Goal: Find specific page/section: Find specific page/section

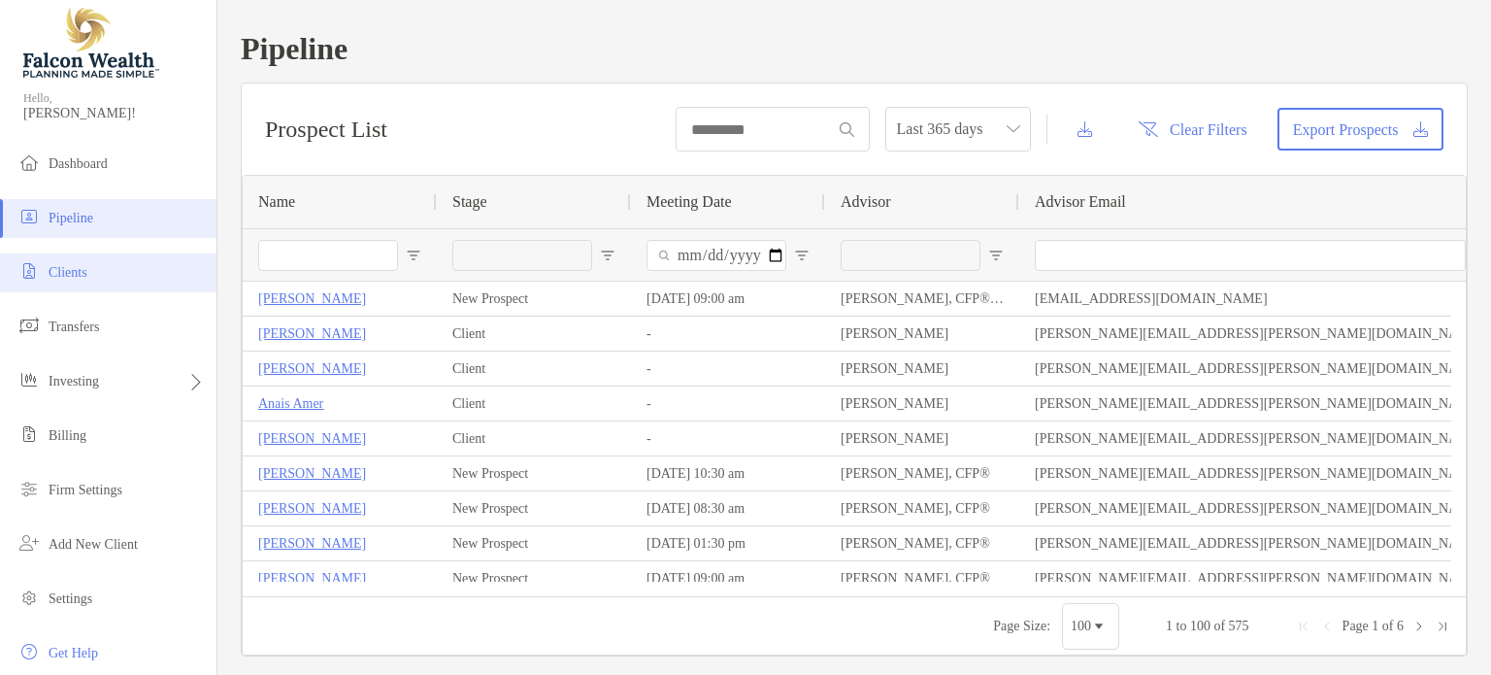
click at [105, 272] on li "Clients" at bounding box center [108, 272] width 216 height 39
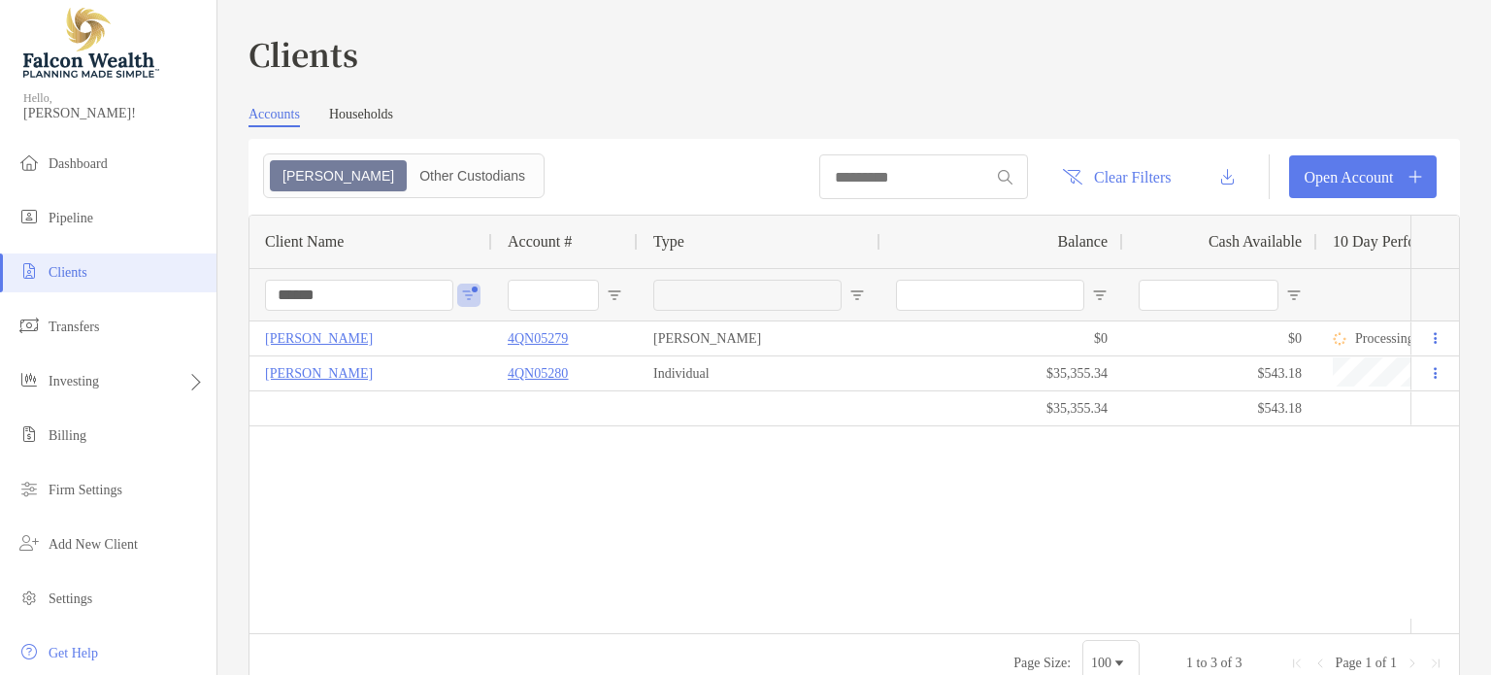
drag, startPoint x: 359, startPoint y: 299, endPoint x: 202, endPoint y: 293, distance: 157.4
click at [202, 293] on div "Clients Hello, [PERSON_NAME]! Dashboard Pipeline Clients Transfers Investing Bi…" at bounding box center [745, 337] width 1491 height 675
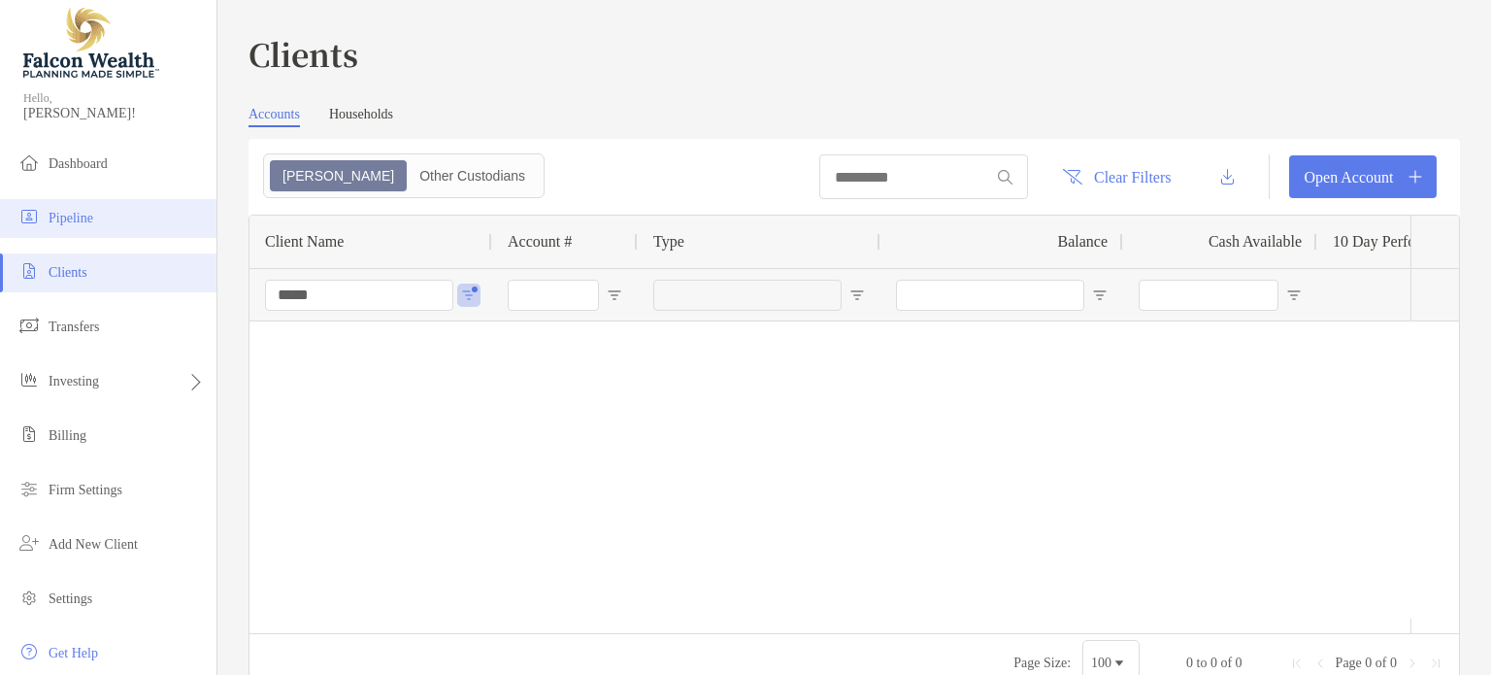
type input "*****"
click at [82, 213] on span "Pipeline" at bounding box center [71, 218] width 45 height 15
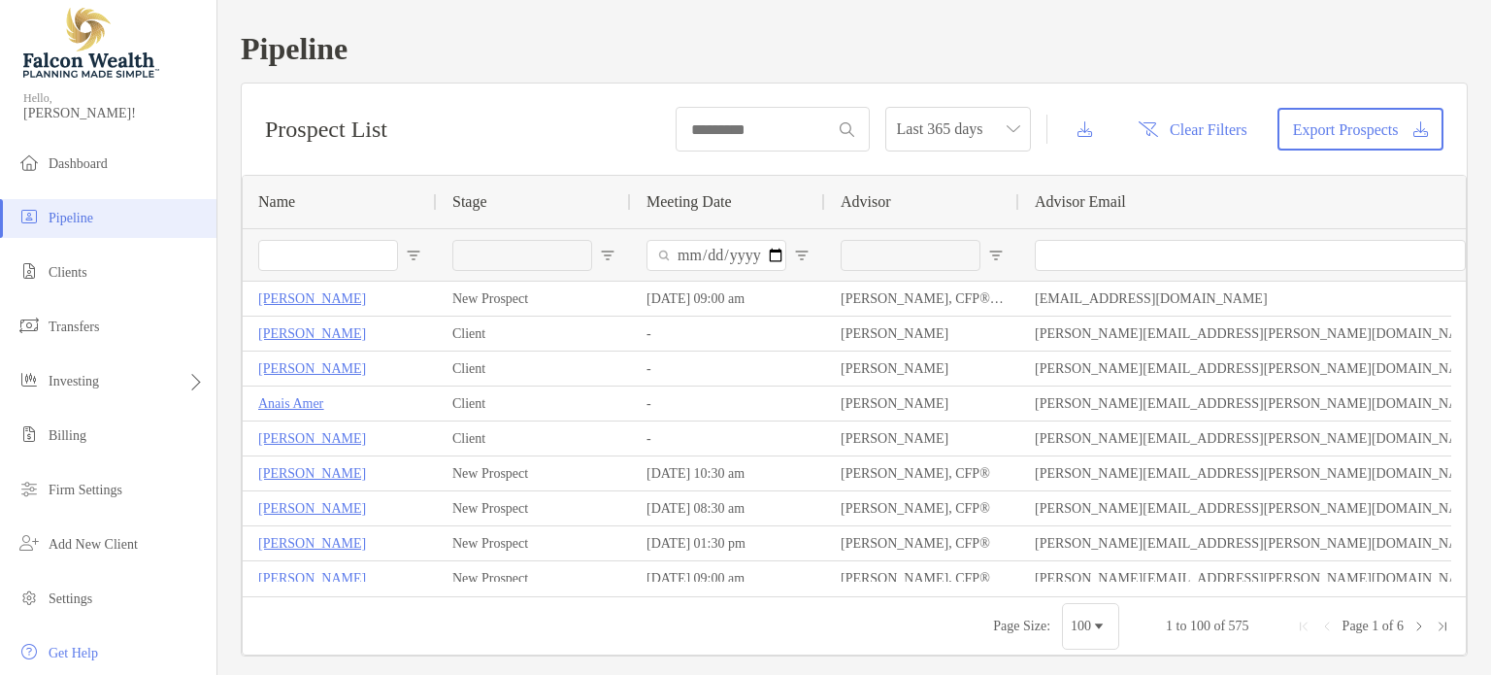
click at [336, 258] on input "Name Filter Input" at bounding box center [328, 255] width 140 height 31
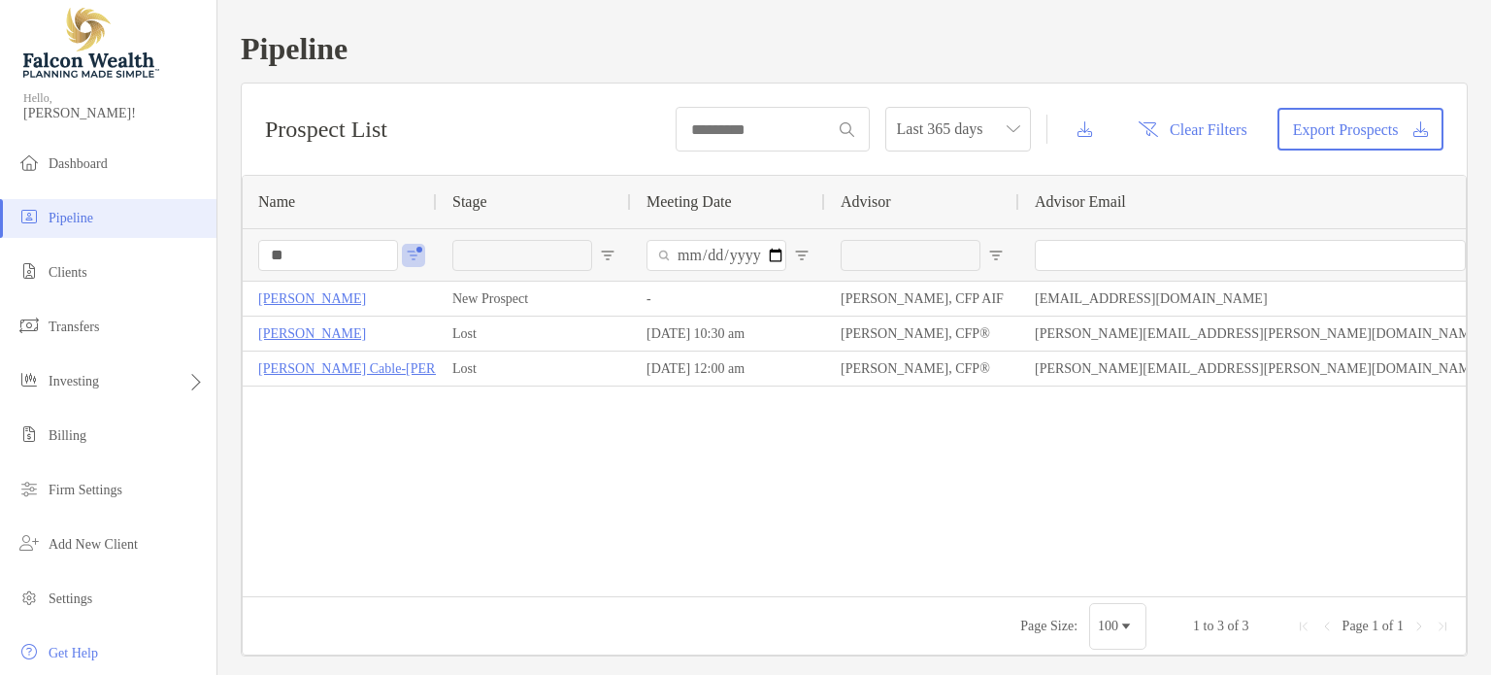
type input "*"
